Goal: Information Seeking & Learning: Learn about a topic

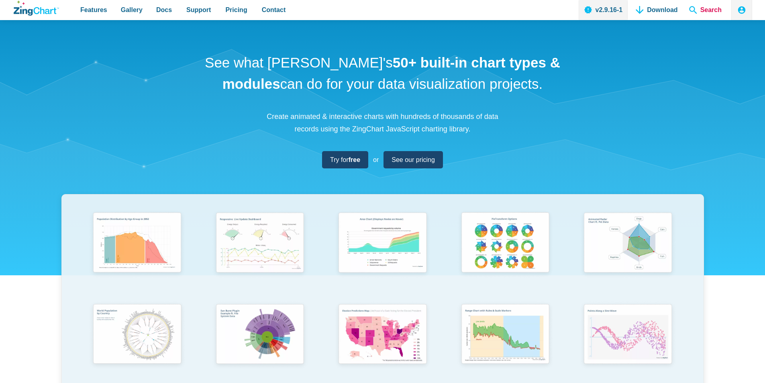
click at [717, 9] on span "Search" at bounding box center [705, 10] width 39 height 20
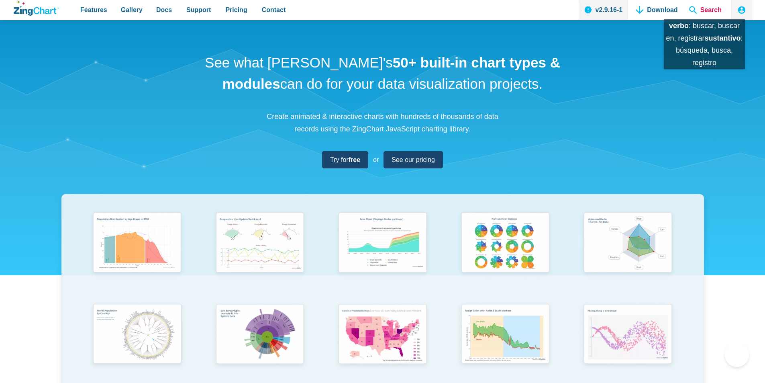
click at [704, 11] on span "Search" at bounding box center [705, 10] width 39 height 20
click at [705, 11] on span "Search" at bounding box center [705, 10] width 39 height 20
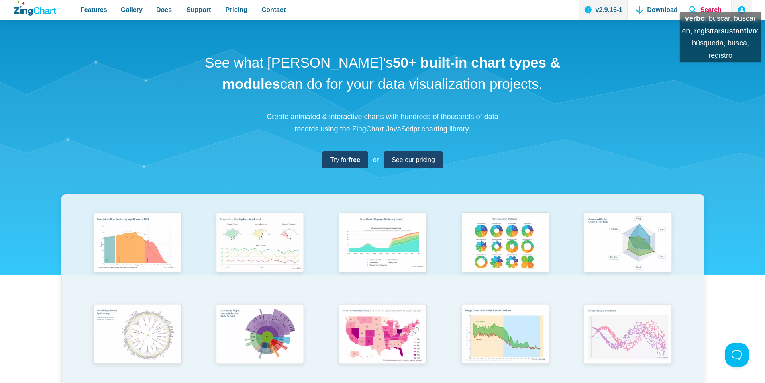
click at [720, 4] on span "Search" at bounding box center [705, 10] width 39 height 20
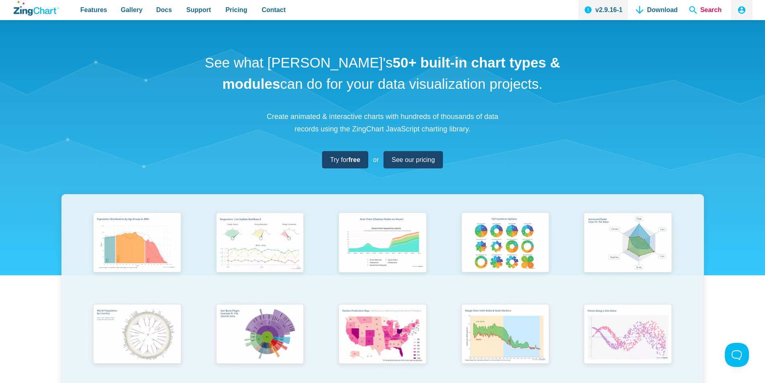
click at [719, 4] on span "Search" at bounding box center [705, 10] width 39 height 20
click at [706, 9] on span "Search" at bounding box center [705, 10] width 39 height 20
click at [698, 8] on span "Search" at bounding box center [705, 10] width 39 height 20
click at [686, 8] on nav "v2.9.16-1 Download Search" at bounding box center [651, 10] width 146 height 20
click at [692, 6] on span "Search" at bounding box center [705, 10] width 39 height 20
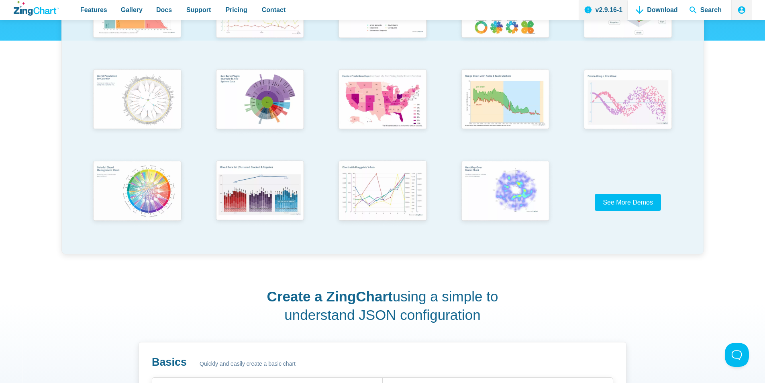
scroll to position [201, 0]
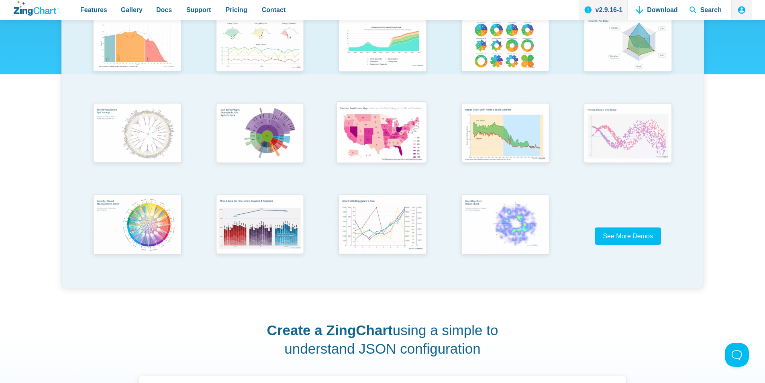
click at [377, 136] on img "App Content" at bounding box center [381, 133] width 101 height 72
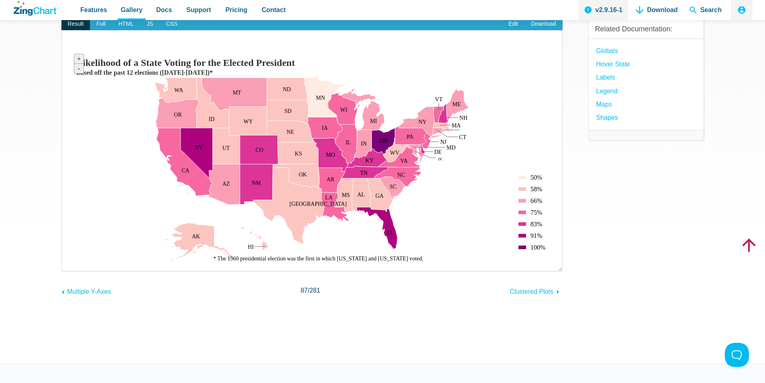
scroll to position [94, 0]
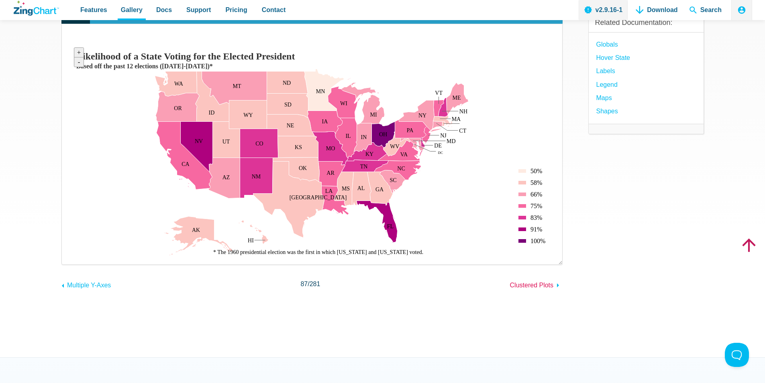
click at [544, 282] on span "Clustered Plots" at bounding box center [532, 284] width 44 height 7
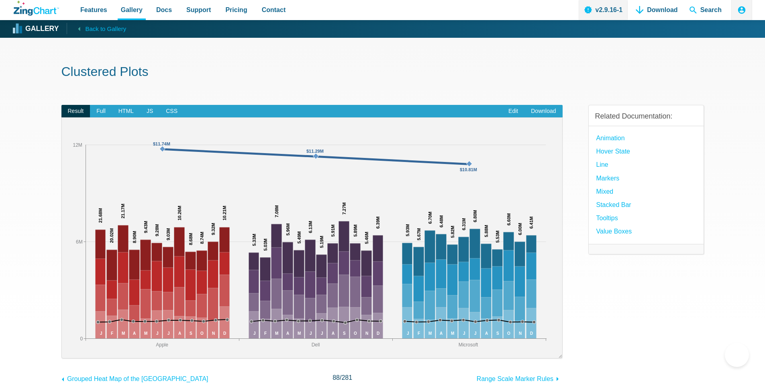
click at [233, 86] on div "Clustered Plots Result Full HTML JS CSS Edit Download ​ Powered by ZingChart Ap…" at bounding box center [382, 244] width 642 height 413
click at [711, 12] on span "Search" at bounding box center [705, 10] width 39 height 20
click at [709, 12] on span "Search" at bounding box center [705, 10] width 39 height 20
click at [693, 10] on span "Search" at bounding box center [705, 10] width 39 height 20
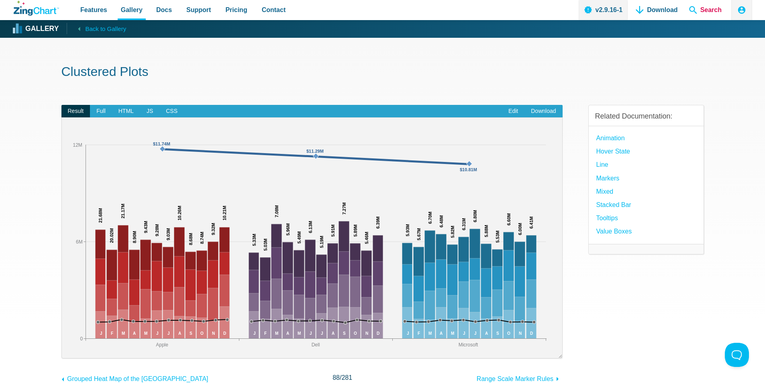
click at [693, 10] on span "Search" at bounding box center [705, 10] width 39 height 20
click at [35, 25] on strong "Gallery" at bounding box center [41, 28] width 33 height 7
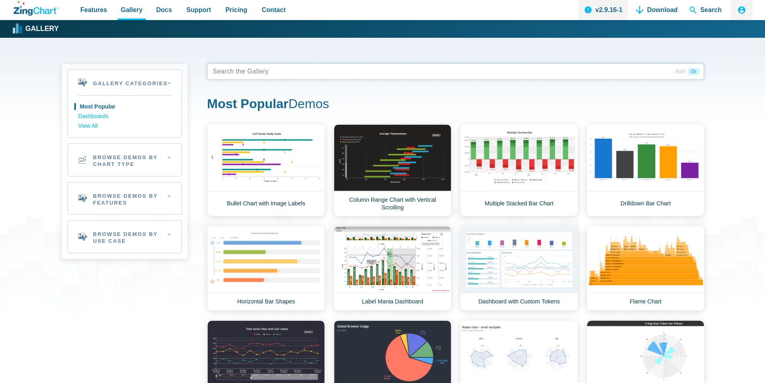
click at [279, 75] on tags "App Content" at bounding box center [455, 71] width 497 height 16
click at [225, 71] on span "App Content" at bounding box center [235, 71] width 51 height 11
click at [698, 7] on span "Search" at bounding box center [705, 10] width 39 height 20
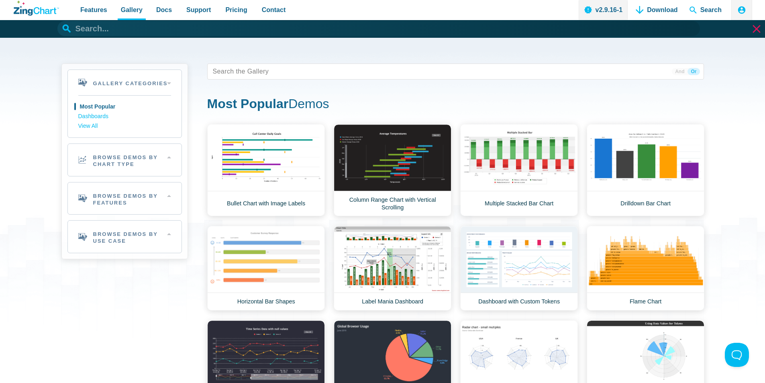
click at [100, 30] on input "App Header" at bounding box center [378, 28] width 642 height 15
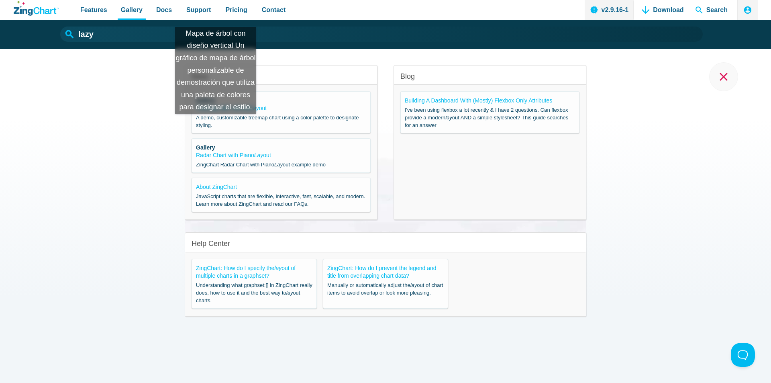
drag, startPoint x: 196, startPoint y: 117, endPoint x: 216, endPoint y: 122, distance: 19.9
click at [216, 122] on span "A demo, customizable treemap chart using a color palette to designate styling." at bounding box center [281, 121] width 170 height 15
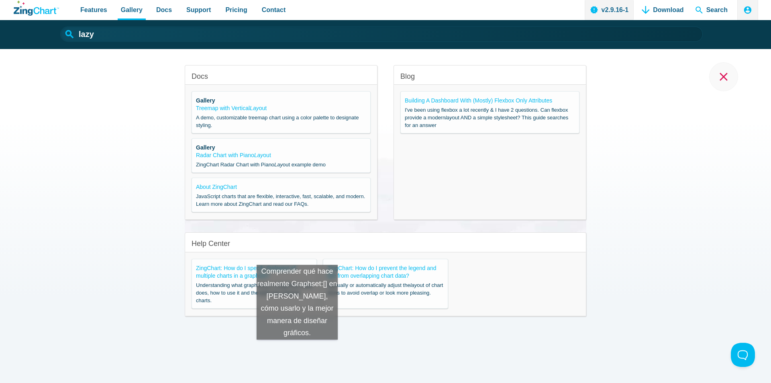
click at [297, 347] on div "Docs Gallery Treemap with Vertical Lay out A demo, customizable treemap chart u…" at bounding box center [385, 216] width 771 height 334
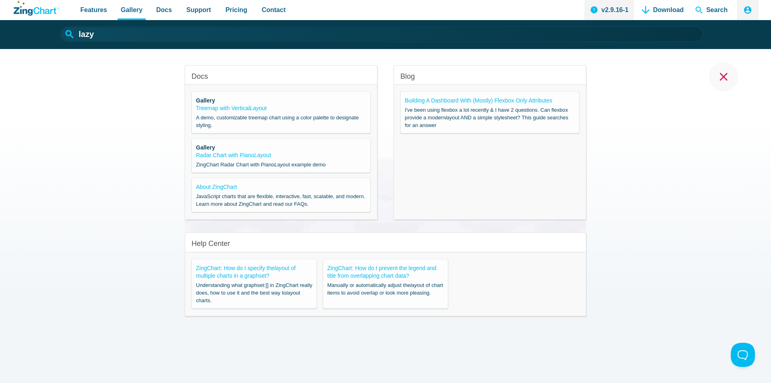
click at [237, 288] on span "Understanding what graphset:[] in ZingChart really does, how to use it and the …" at bounding box center [254, 292] width 116 height 23
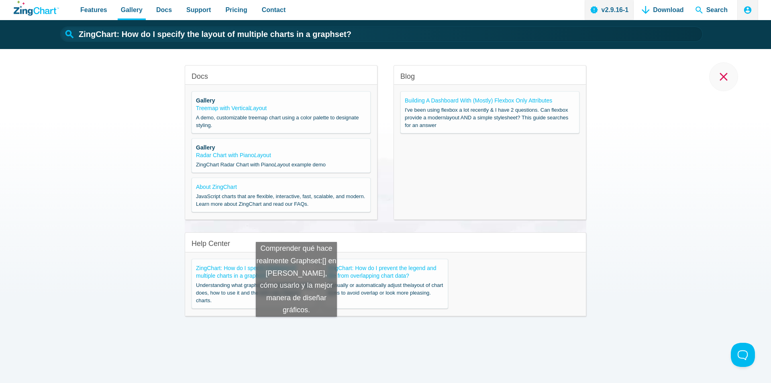
click at [296, 324] on div "Docs Gallery Treemap with Vertical Lay out A demo, customizable treemap chart u…" at bounding box center [385, 216] width 771 height 334
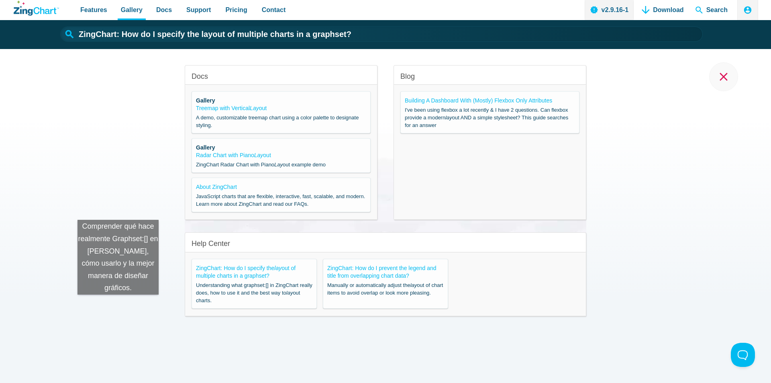
click at [118, 302] on div "Docs Gallery Treemap with Vertical Lay out A demo, customizable treemap chart u…" at bounding box center [385, 216] width 771 height 334
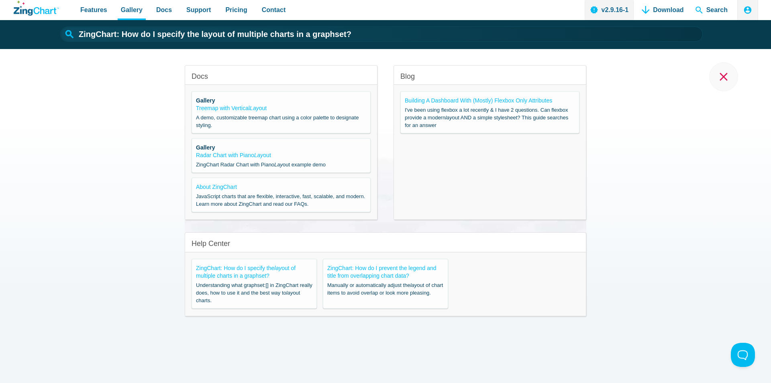
type input "lazy"
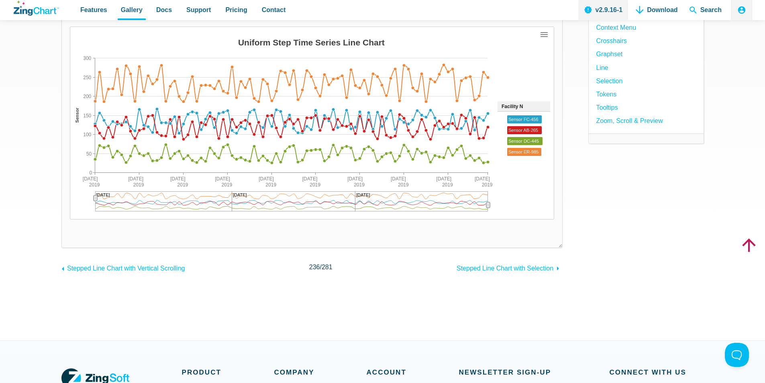
scroll to position [107, 0]
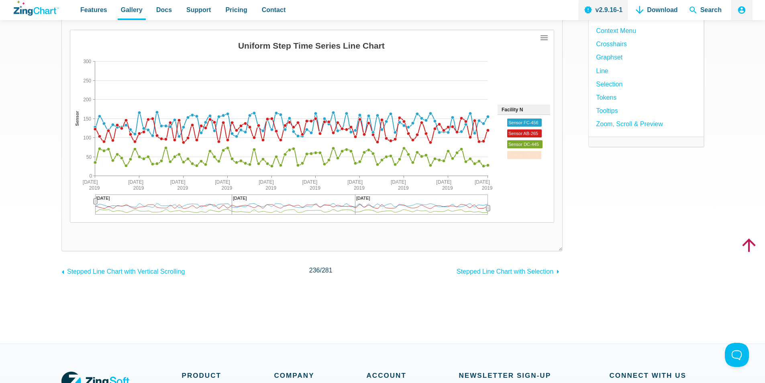
click at [521, 150] on div "App Content" at bounding box center [523, 137] width 53 height 47
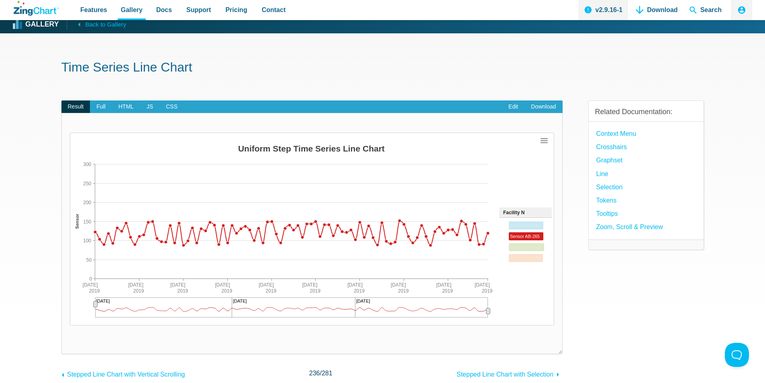
scroll to position [0, 0]
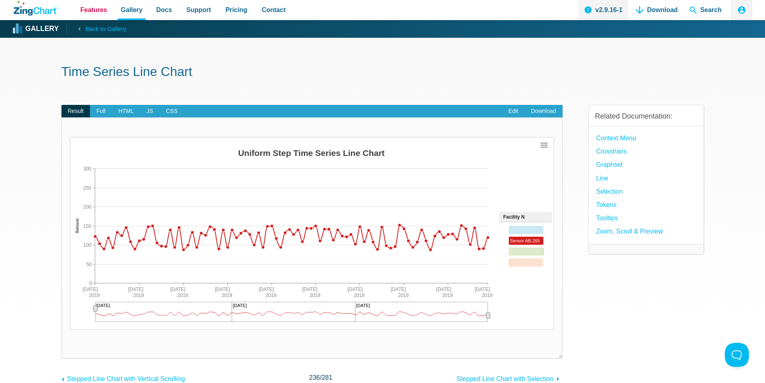
click at [103, 6] on span "Features" at bounding box center [93, 9] width 27 height 11
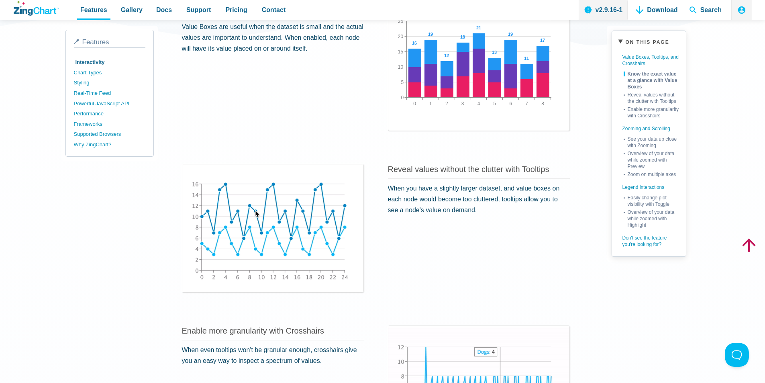
scroll to position [254, 0]
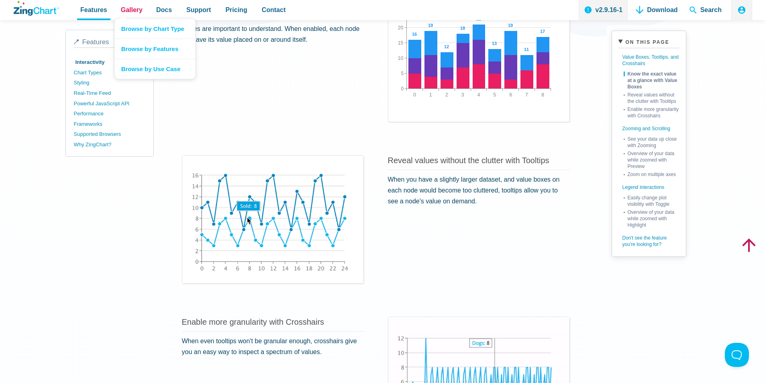
click at [129, 13] on span "Gallery" at bounding box center [132, 9] width 22 height 11
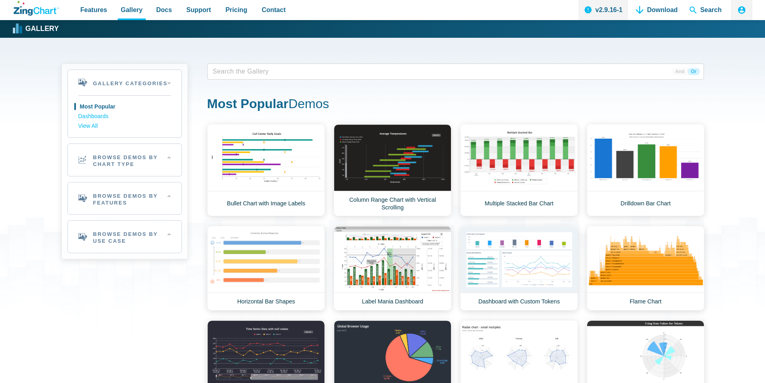
click at [248, 73] on span "App Content" at bounding box center [235, 71] width 51 height 11
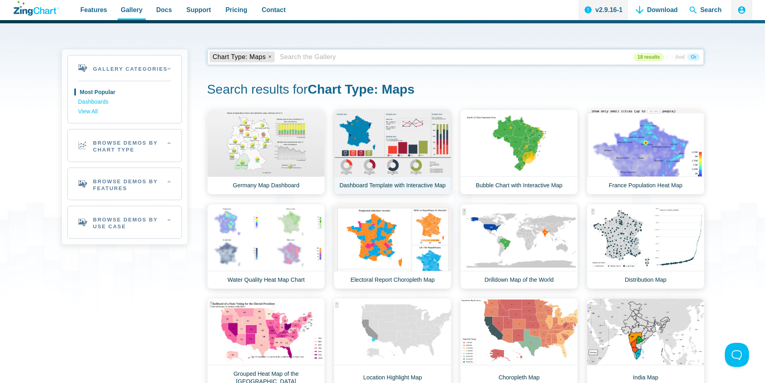
scroll to position [13, 0]
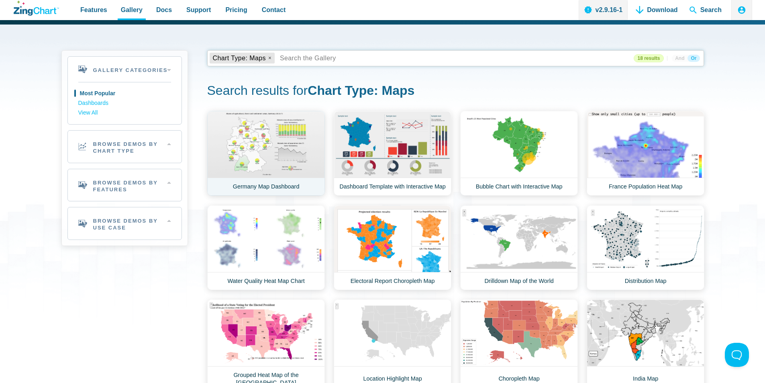
click at [295, 134] on link "Germany Map Dashboard" at bounding box center [266, 153] width 118 height 85
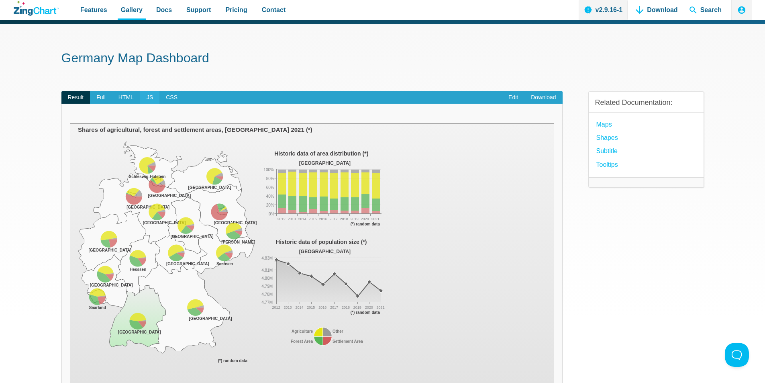
scroll to position [13, 0]
click at [155, 97] on span "JS" at bounding box center [149, 98] width 19 height 13
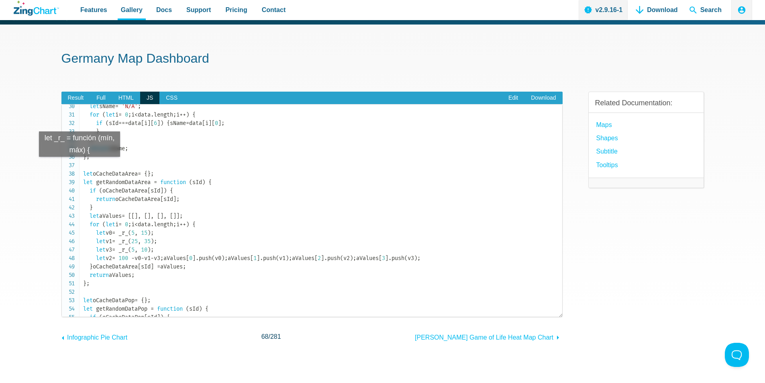
scroll to position [254, 0]
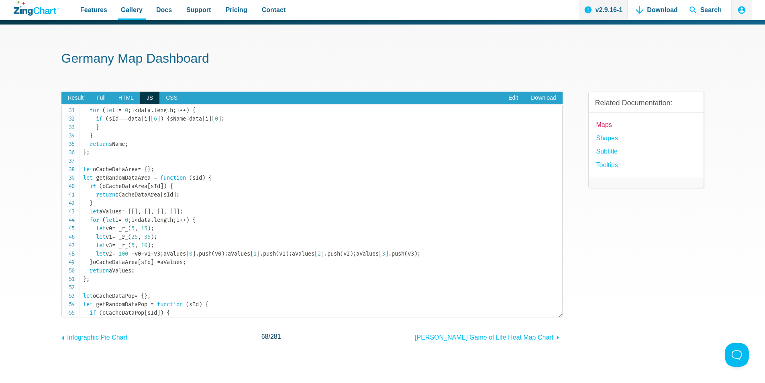
click at [599, 124] on link "Maps" at bounding box center [604, 124] width 16 height 11
click at [156, 12] on span "Docs" at bounding box center [164, 9] width 16 height 11
